Goal: Transaction & Acquisition: Purchase product/service

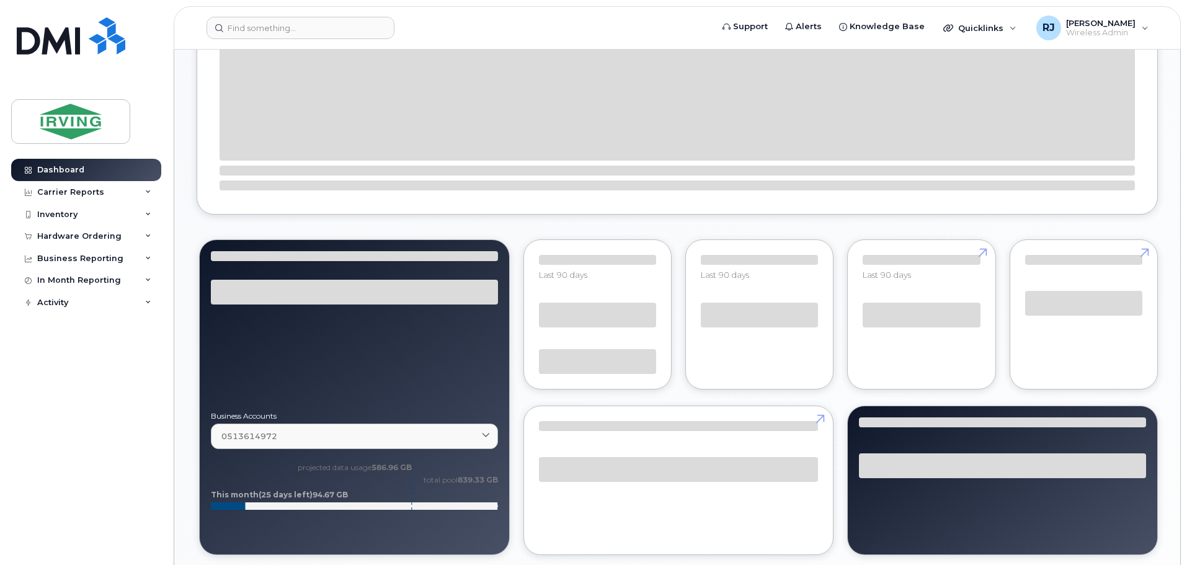
scroll to position [558, 0]
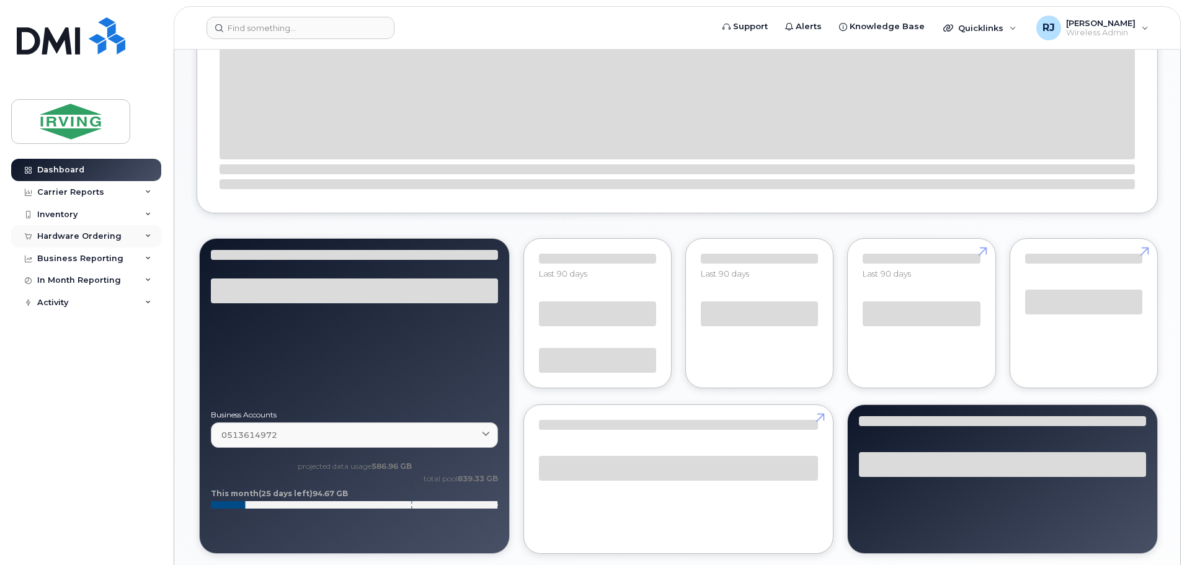
click at [78, 237] on div "Hardware Ordering" at bounding box center [79, 236] width 84 height 10
click at [82, 257] on link "Overview" at bounding box center [97, 260] width 128 height 24
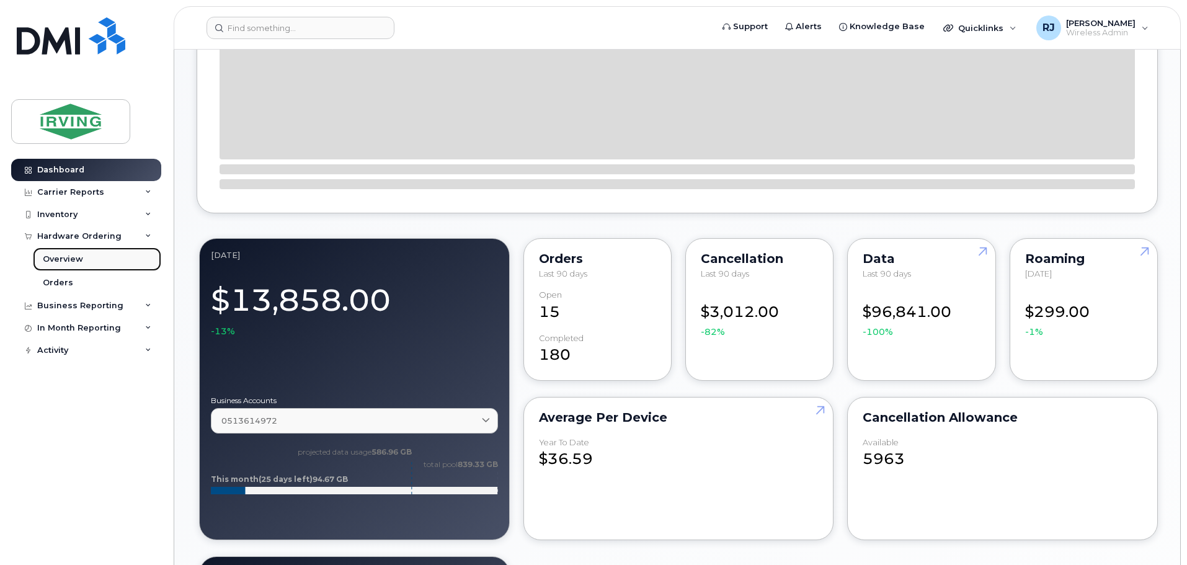
click at [63, 255] on div "Overview" at bounding box center [63, 259] width 40 height 11
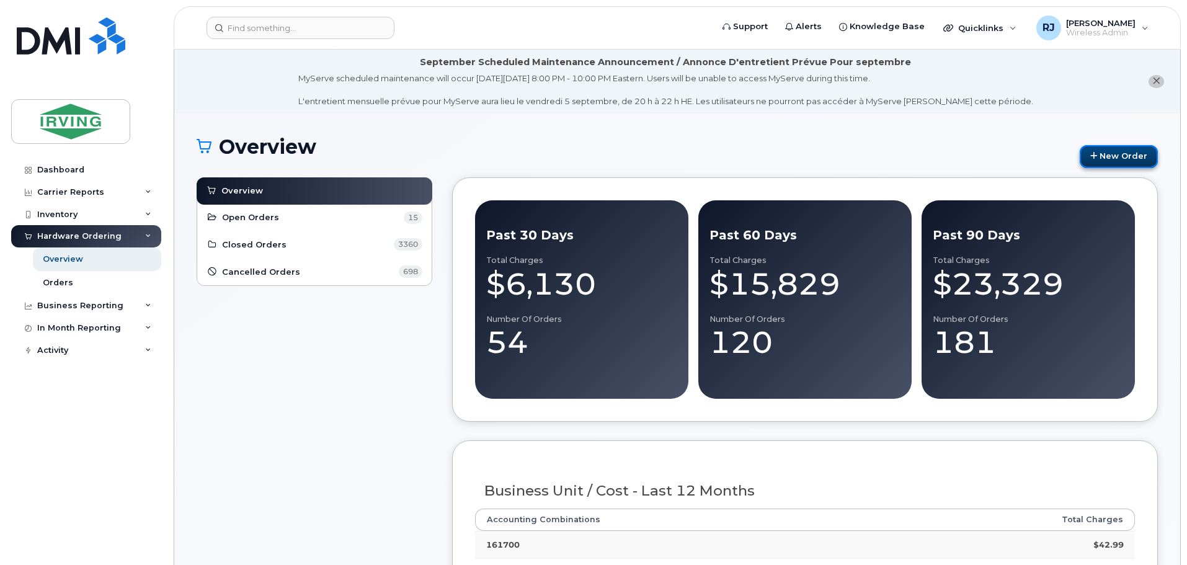
click at [1109, 161] on link "New Order" at bounding box center [1119, 156] width 78 height 23
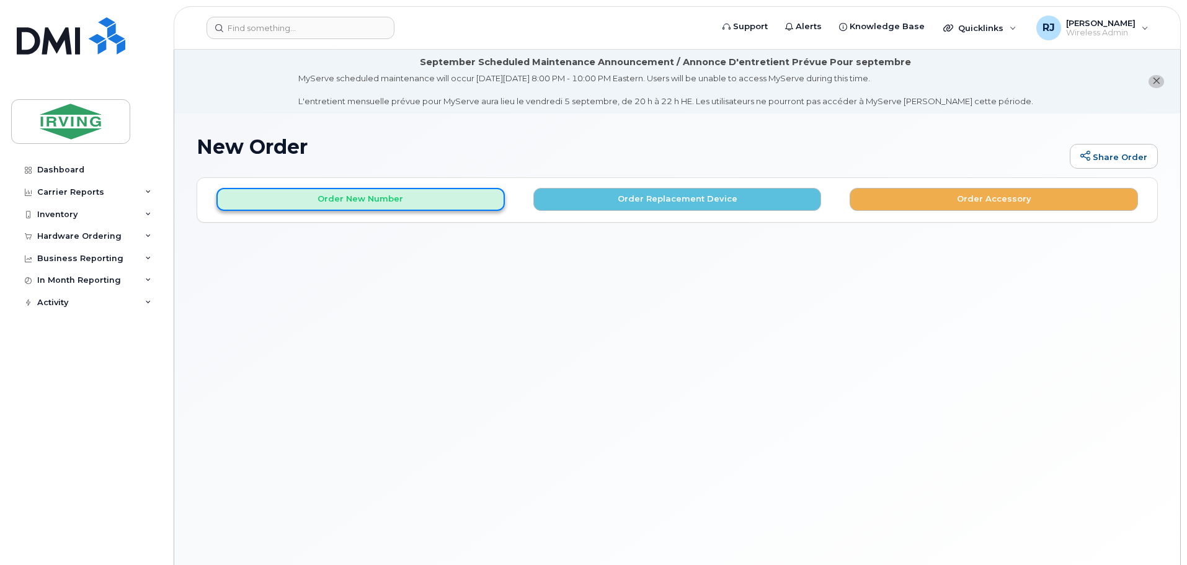
click at [331, 203] on button "Order New Number" at bounding box center [361, 199] width 288 height 23
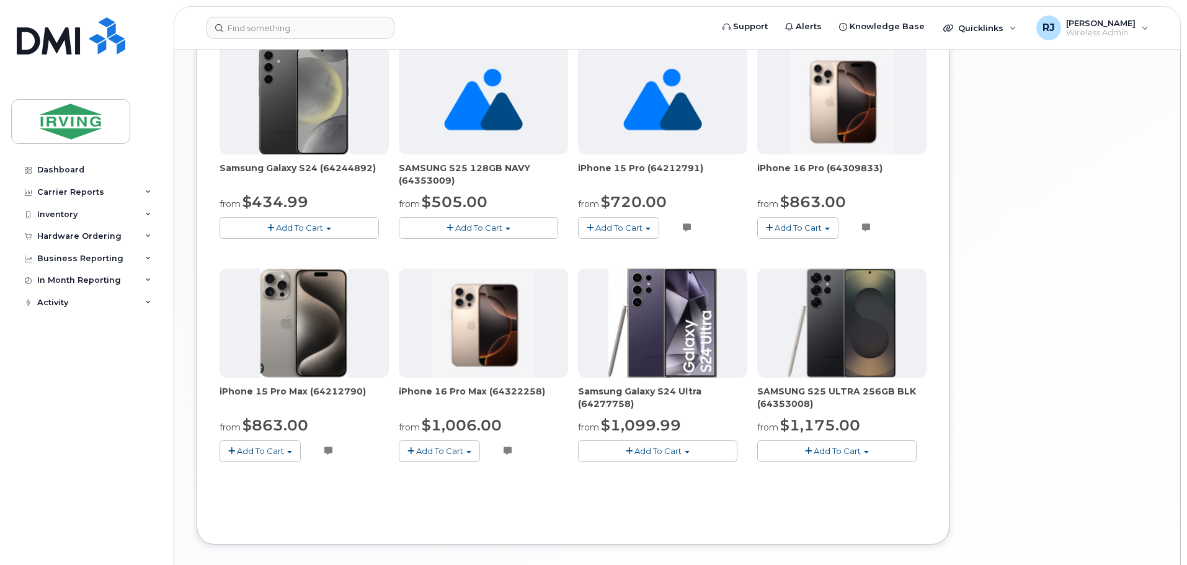
scroll to position [803, 0]
